Goal: Task Accomplishment & Management: Use online tool/utility

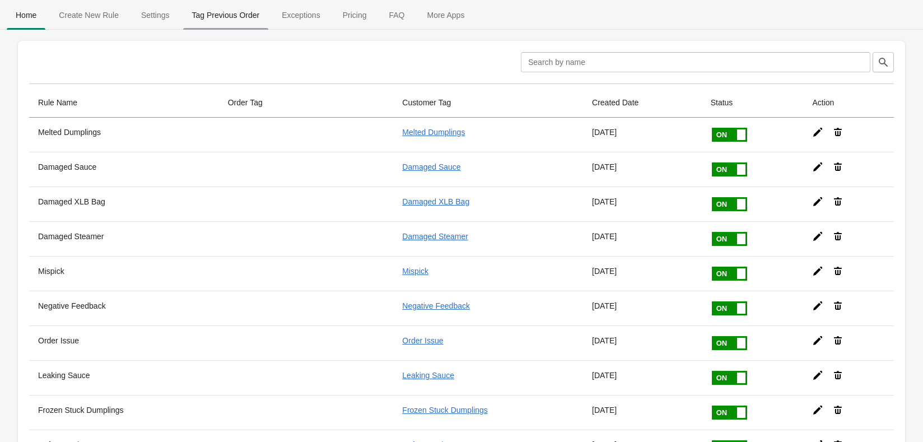
click at [231, 15] on span "Tag Previous Order" at bounding box center [226, 15] width 86 height 20
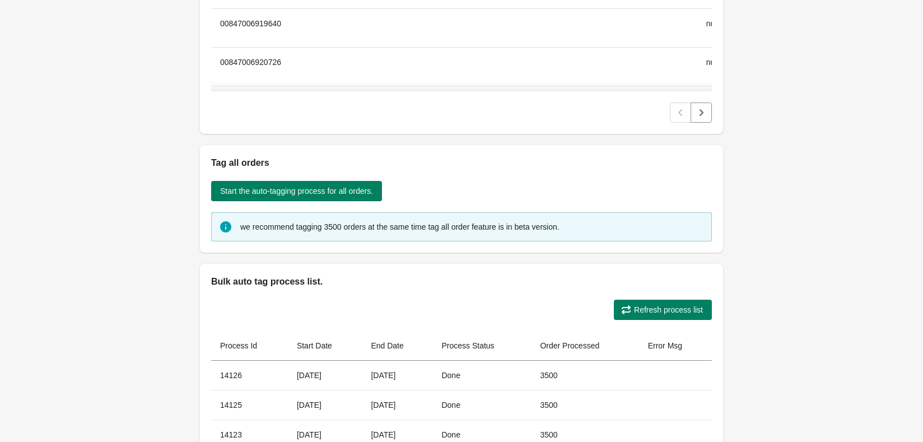
scroll to position [232, 0]
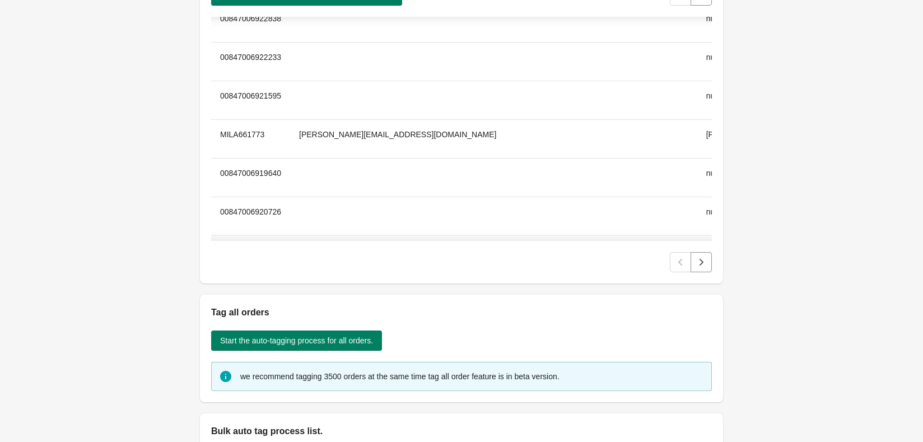
drag, startPoint x: 772, startPoint y: 169, endPoint x: 831, endPoint y: 69, distance: 115.5
click at [832, 68] on div "Back Bulk Order Or Customer Tag The process will take some time to tag your ord…" at bounding box center [461, 272] width 923 height 1008
click at [315, 210] on div "The previous bulk auto-tagging process is tagged 3500 orders at the same time w…" at bounding box center [461, 91] width 523 height 383
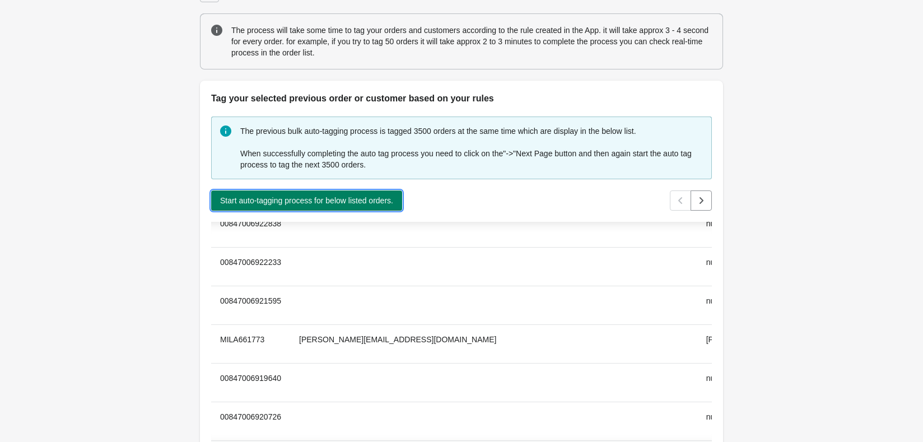
click at [318, 201] on span "Start auto-tagging process for below listed orders." at bounding box center [306, 200] width 173 height 9
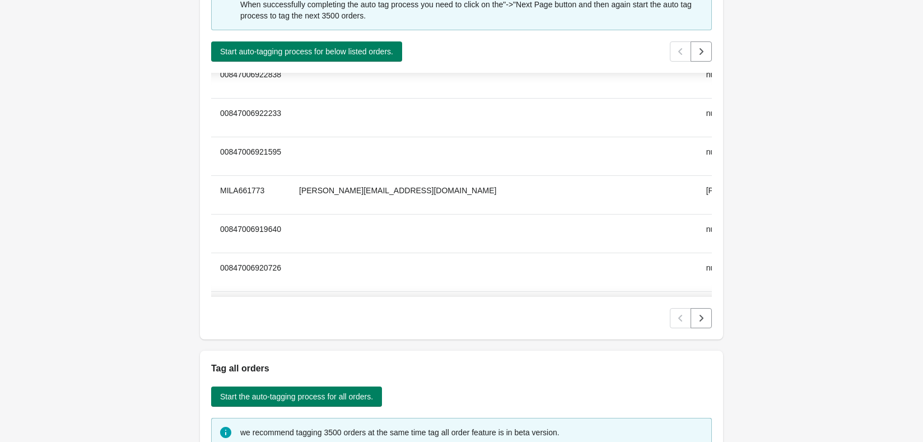
scroll to position [531, 0]
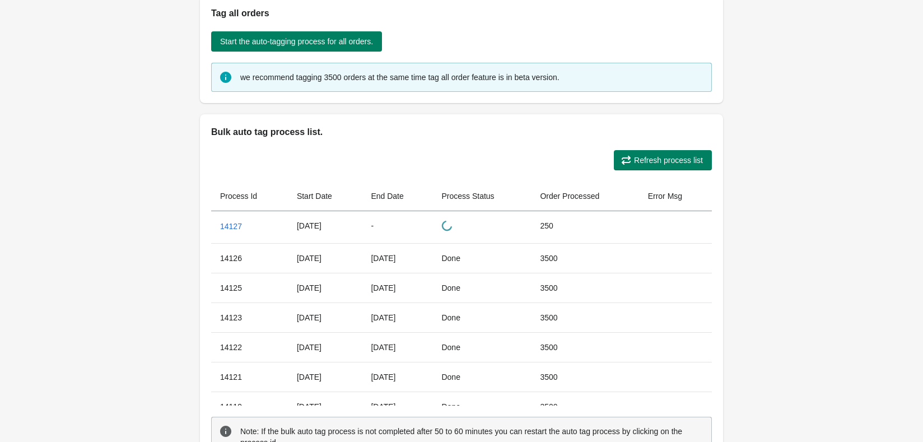
click at [673, 163] on span "Refresh process list" at bounding box center [668, 160] width 69 height 9
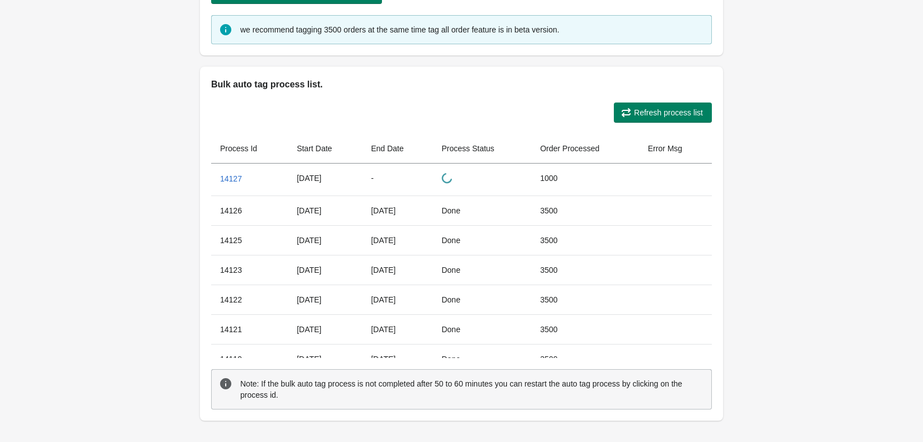
scroll to position [624, 0]
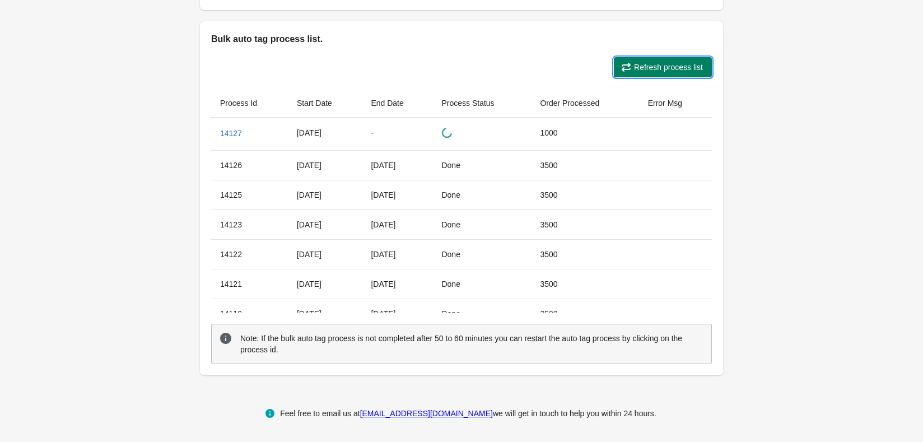
click at [683, 64] on span "Refresh process list" at bounding box center [668, 67] width 69 height 9
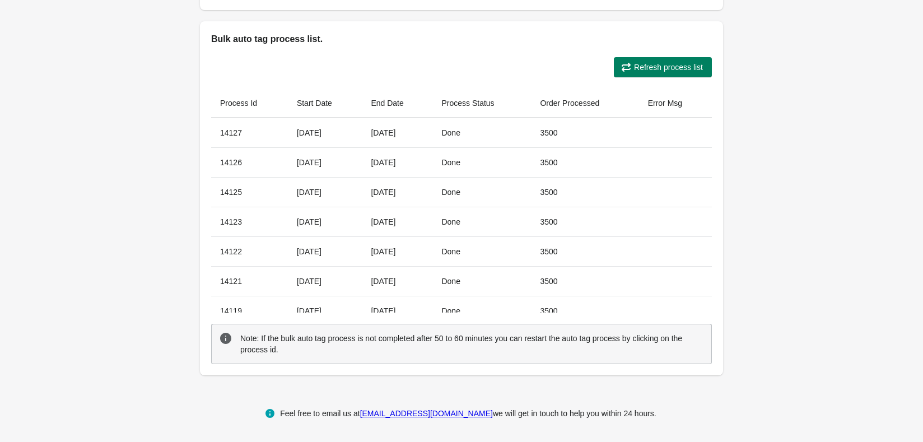
scroll to position [531, 0]
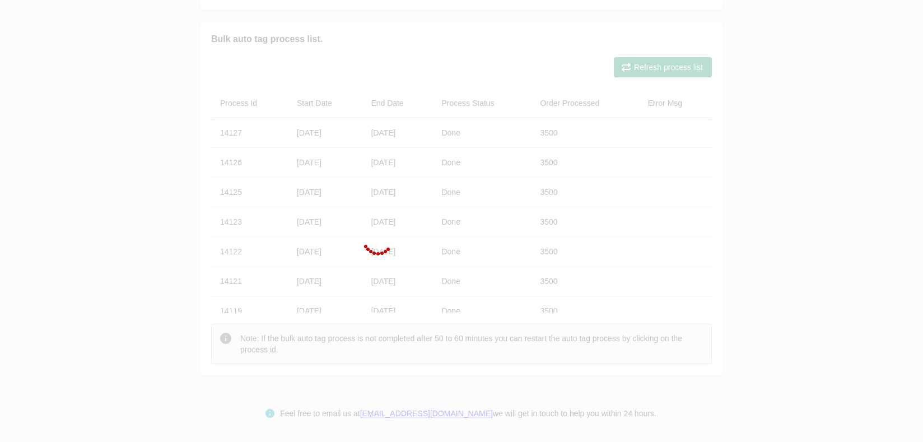
scroll to position [0, 0]
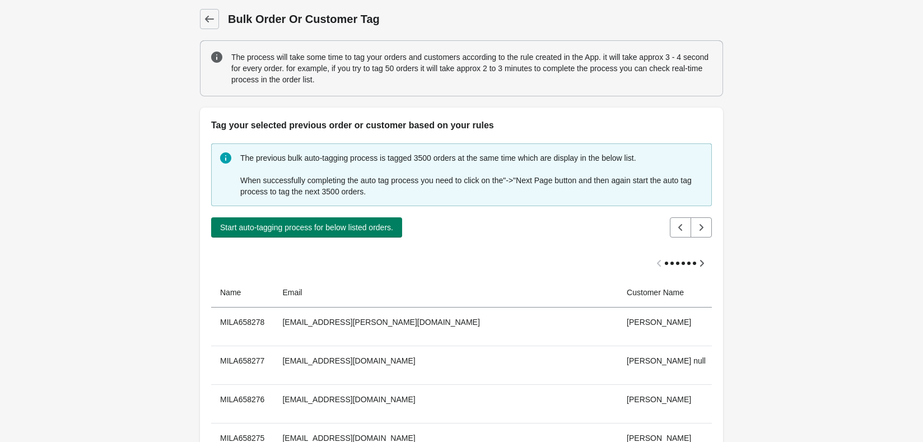
drag, startPoint x: 815, startPoint y: 71, endPoint x: 408, endPoint y: 1, distance: 413.6
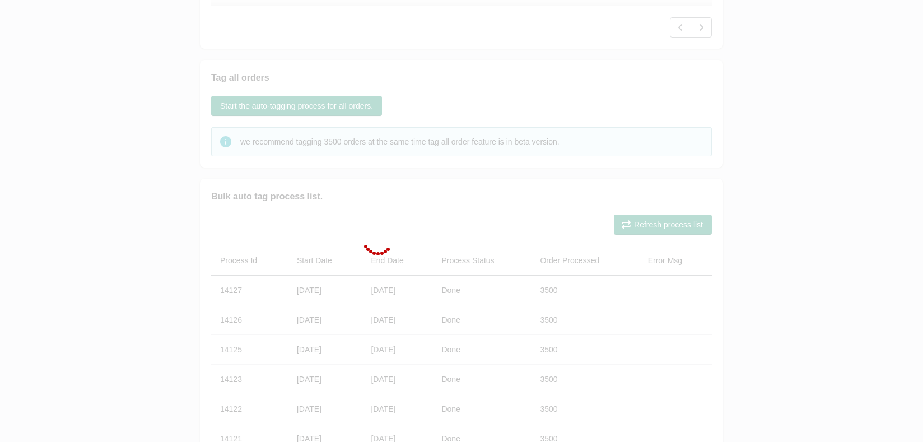
scroll to position [149, 0]
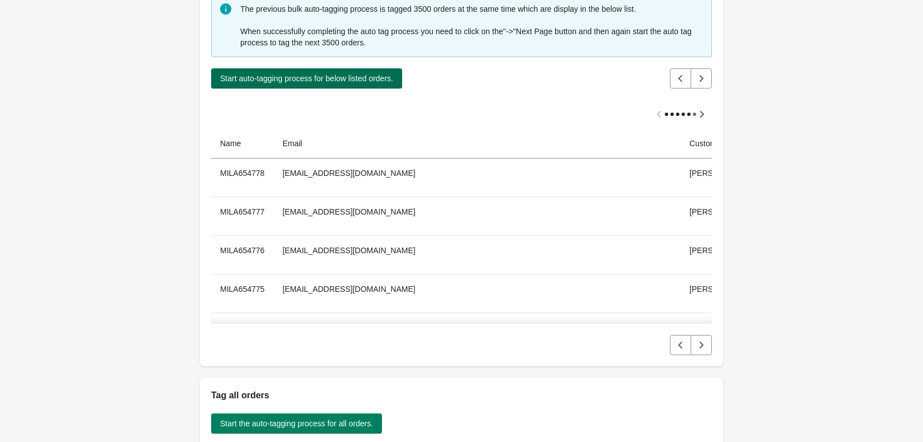
click at [340, 79] on span "Start auto-tagging process for below listed orders." at bounding box center [306, 78] width 173 height 9
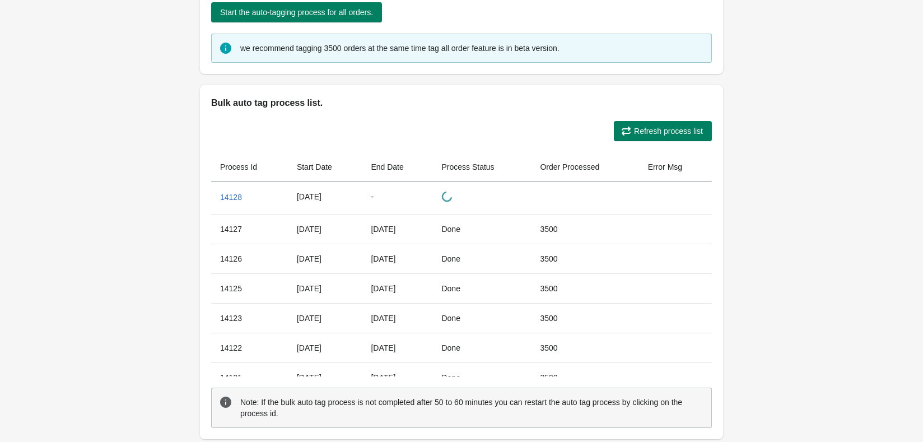
drag, startPoint x: 656, startPoint y: 119, endPoint x: 664, endPoint y: 117, distance: 8.0
click at [656, 119] on div "Refresh process list" at bounding box center [456, 126] width 509 height 29
click at [674, 134] on span "Refresh process list" at bounding box center [668, 131] width 69 height 9
click at [0, 0] on div at bounding box center [0, 0] width 0 height 0
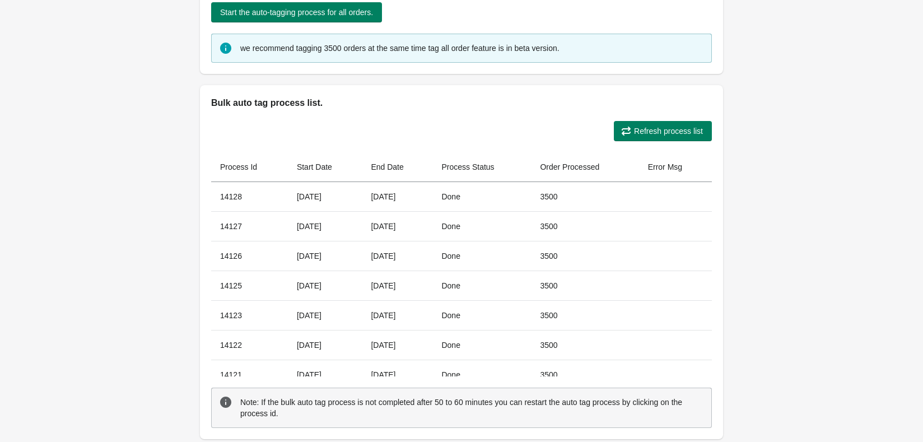
scroll to position [205, 0]
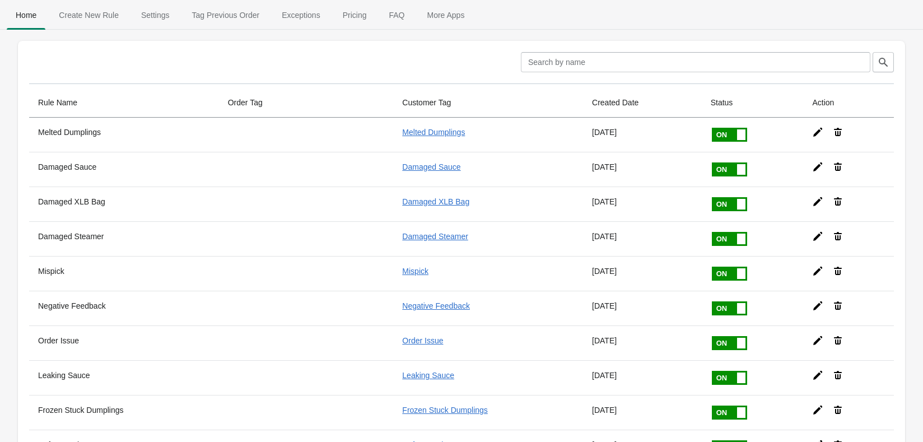
drag, startPoint x: 818, startPoint y: 1, endPoint x: 831, endPoint y: 8, distance: 15.1
click at [818, 1] on ul "Home Create New Rule Settings Tag Previous Order Exceptions Pricing FAQ More Ap…" at bounding box center [461, 14] width 914 height 29
click at [213, 2] on button "Tag Previous Order" at bounding box center [226, 15] width 90 height 29
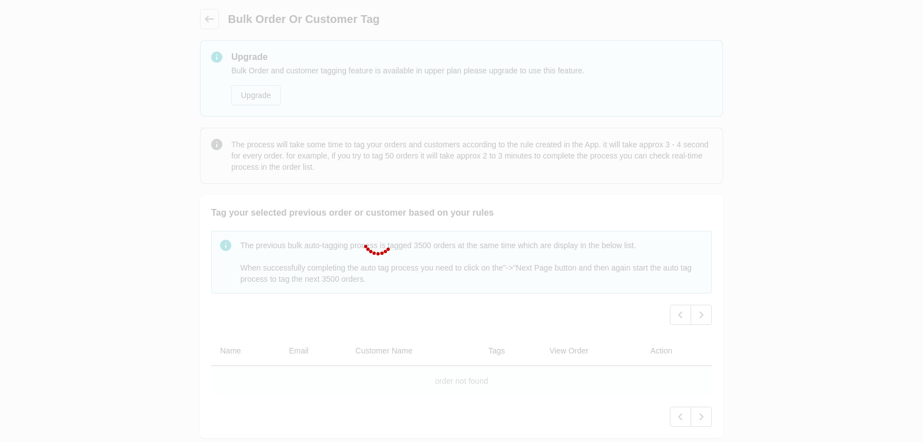
drag, startPoint x: 857, startPoint y: 148, endPoint x: 850, endPoint y: 155, distance: 9.5
click at [857, 149] on div at bounding box center [461, 221] width 923 height 442
